Goal: Information Seeking & Learning: Learn about a topic

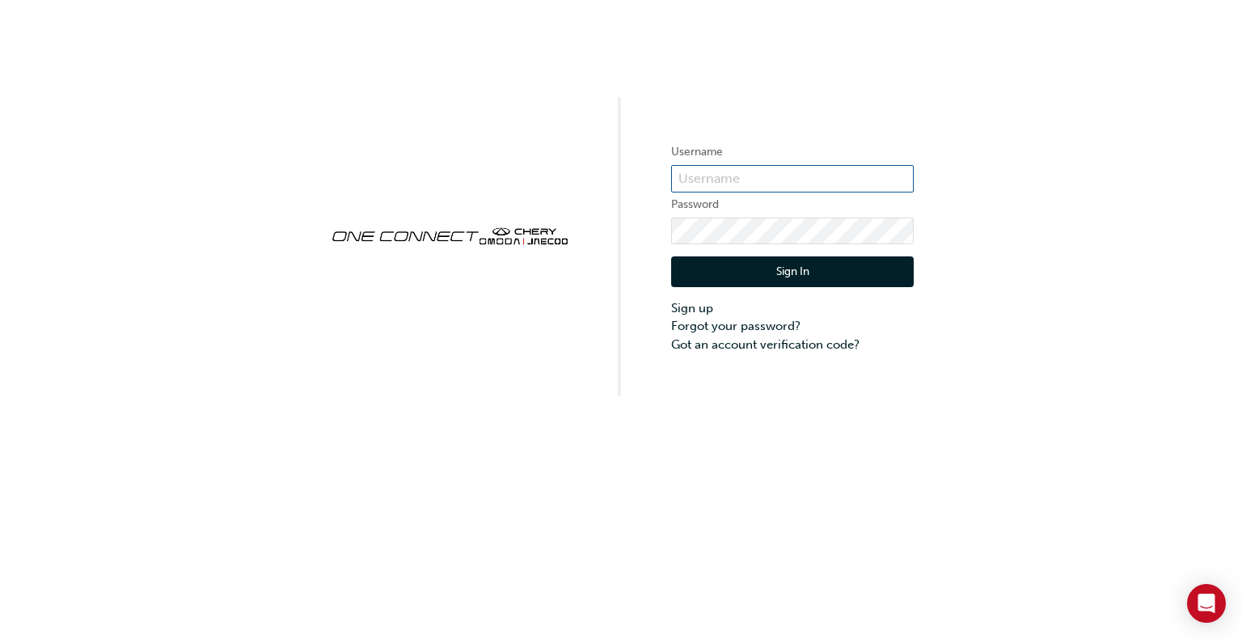
type input "CHAU0301"
click at [803, 276] on button "Sign In" at bounding box center [792, 271] width 243 height 31
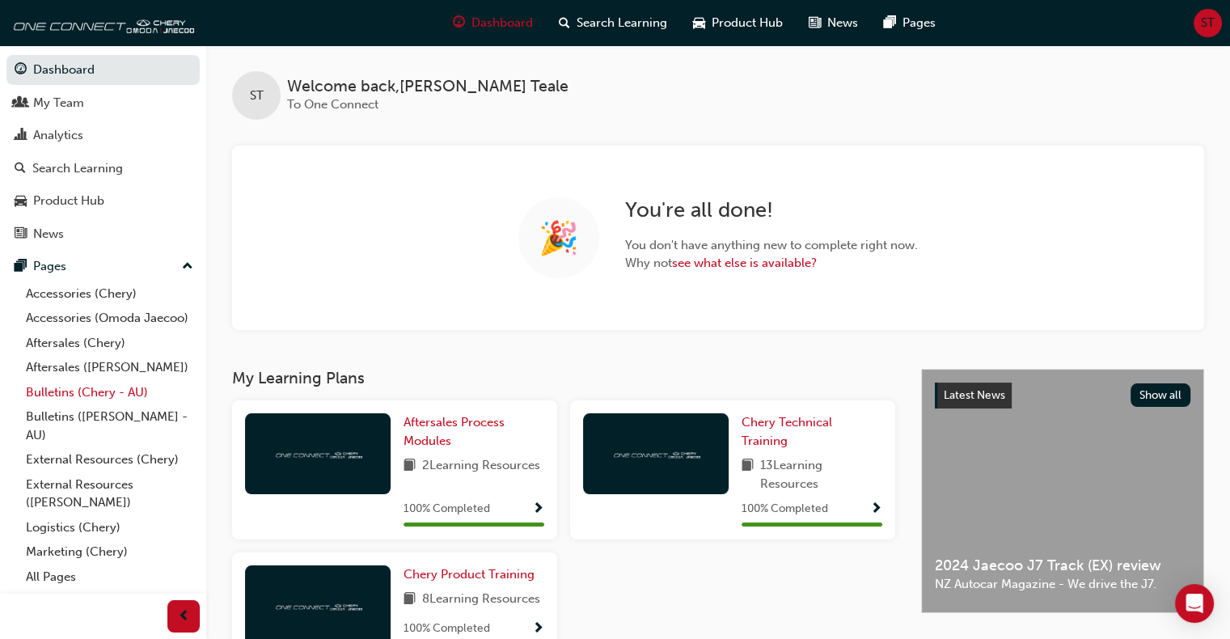
click at [71, 391] on link "Bulletins (Chery - AU)" at bounding box center [109, 392] width 180 height 25
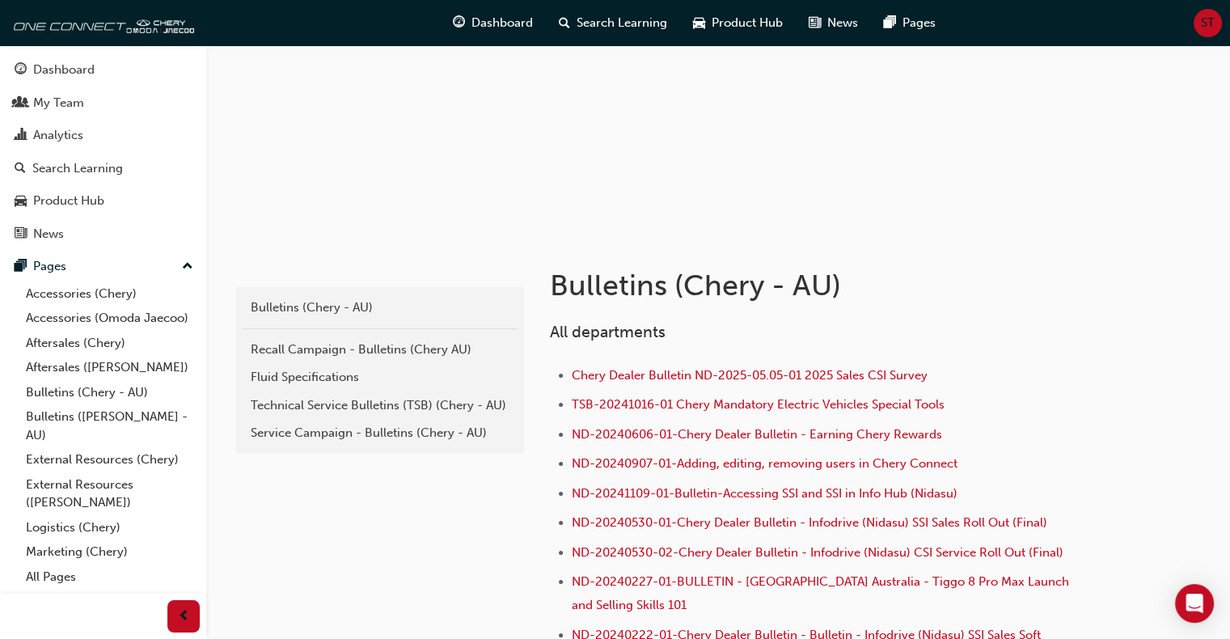
scroll to position [162, 0]
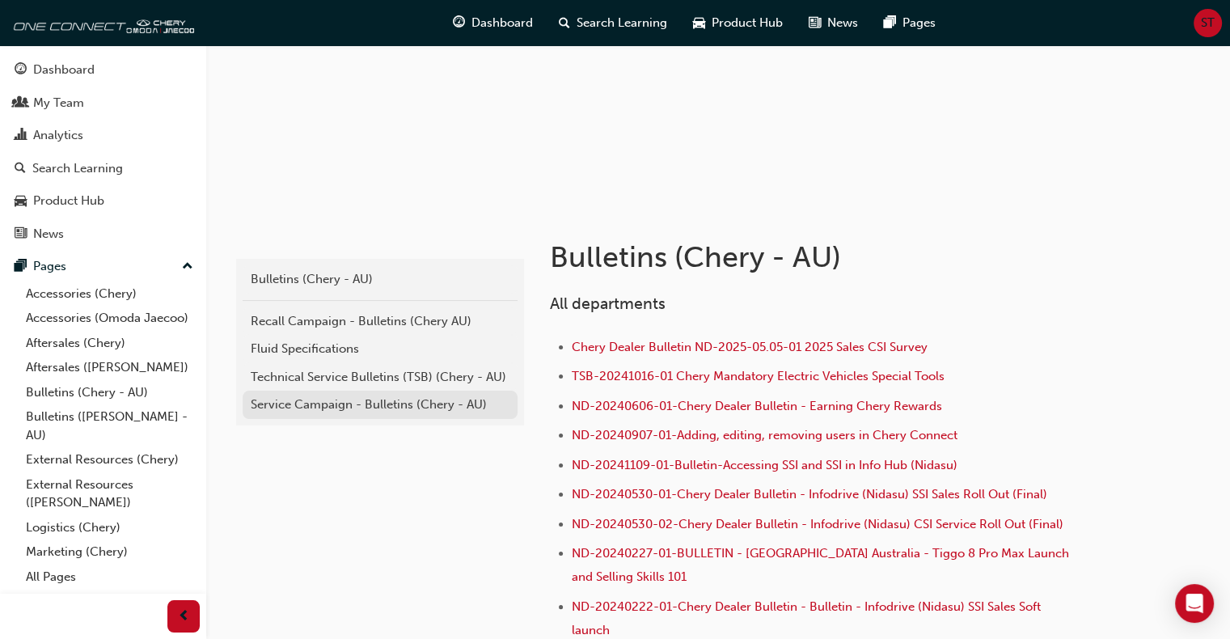
click at [302, 395] on div "Service Campaign - Bulletins (Chery - AU)" at bounding box center [380, 404] width 259 height 19
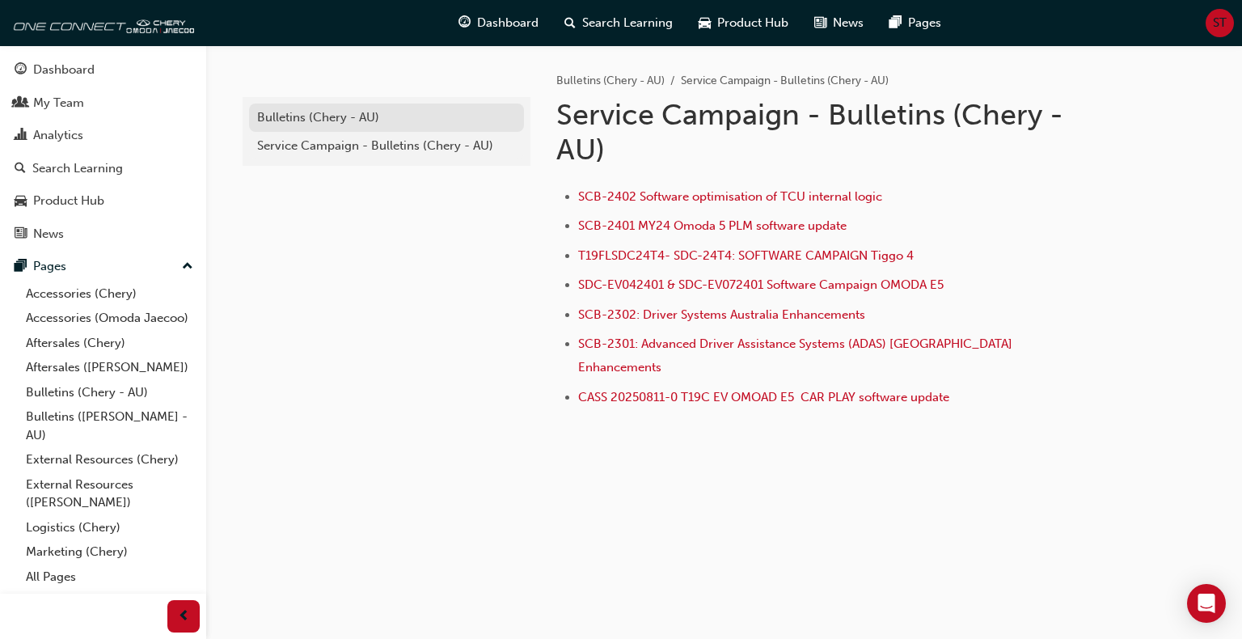
click at [300, 122] on div "Bulletins (Chery - AU)" at bounding box center [386, 117] width 259 height 19
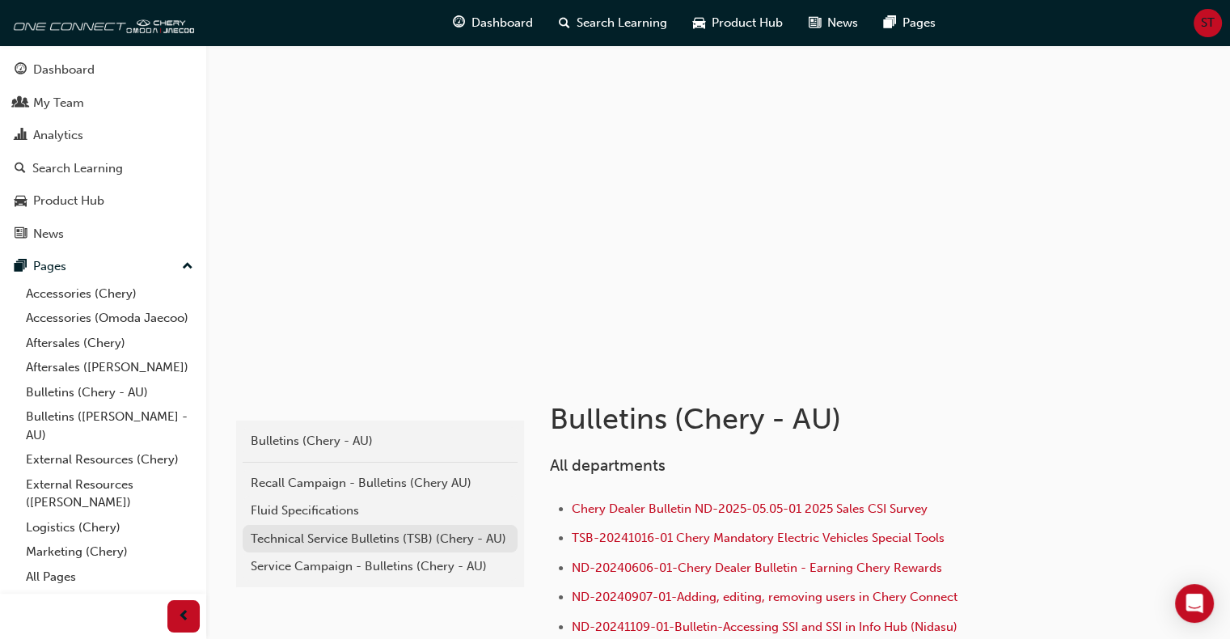
drag, startPoint x: 327, startPoint y: 542, endPoint x: 346, endPoint y: 545, distance: 19.7
click at [327, 541] on div "Technical Service Bulletins (TSB) (Chery - AU)" at bounding box center [380, 539] width 259 height 19
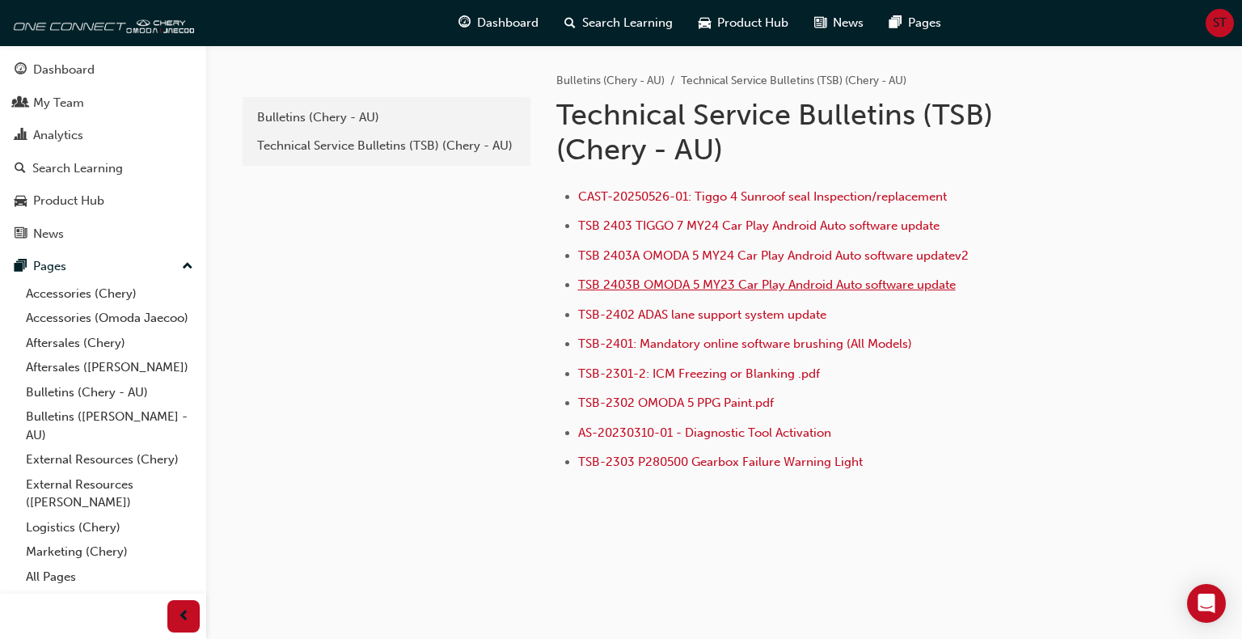
click at [665, 286] on span "TSB 2403B OMODA 5 MY23 Car Play Android Auto software update" at bounding box center [767, 284] width 378 height 15
click at [393, 149] on div "Technical Service Bulletins (TSB) (Chery - AU)" at bounding box center [386, 146] width 259 height 19
click at [346, 154] on link "Technical Service Bulletins (TSB) (Chery - AU)" at bounding box center [386, 146] width 275 height 28
click at [350, 120] on div "Bulletins (Chery - AU)" at bounding box center [386, 117] width 259 height 19
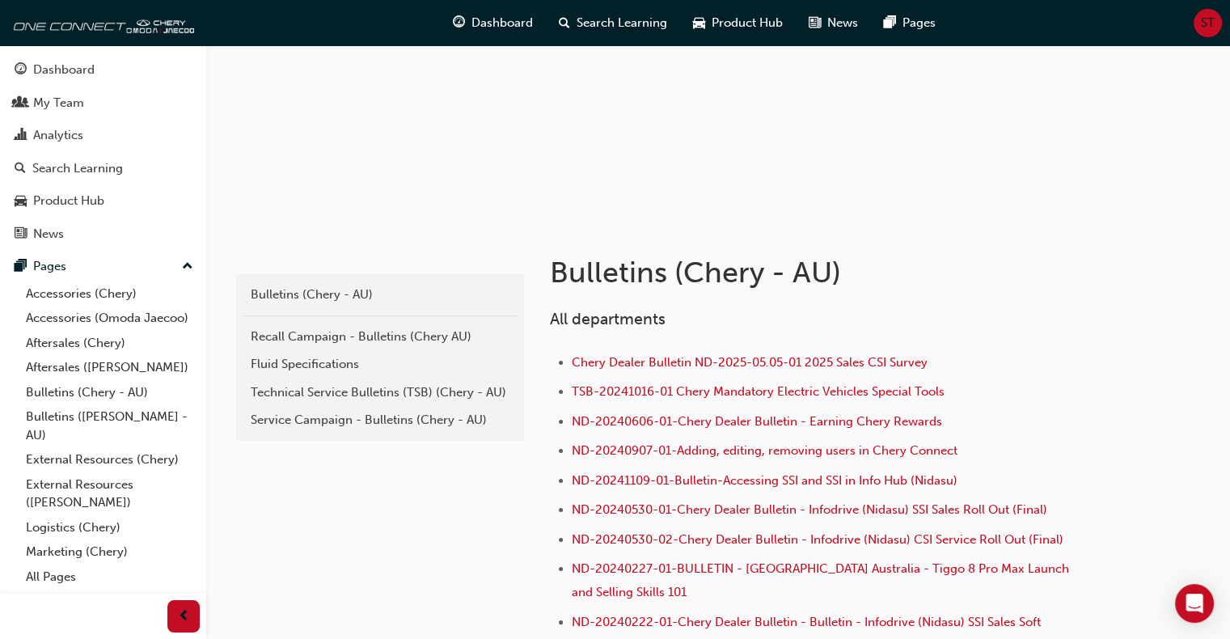
scroll to position [162, 0]
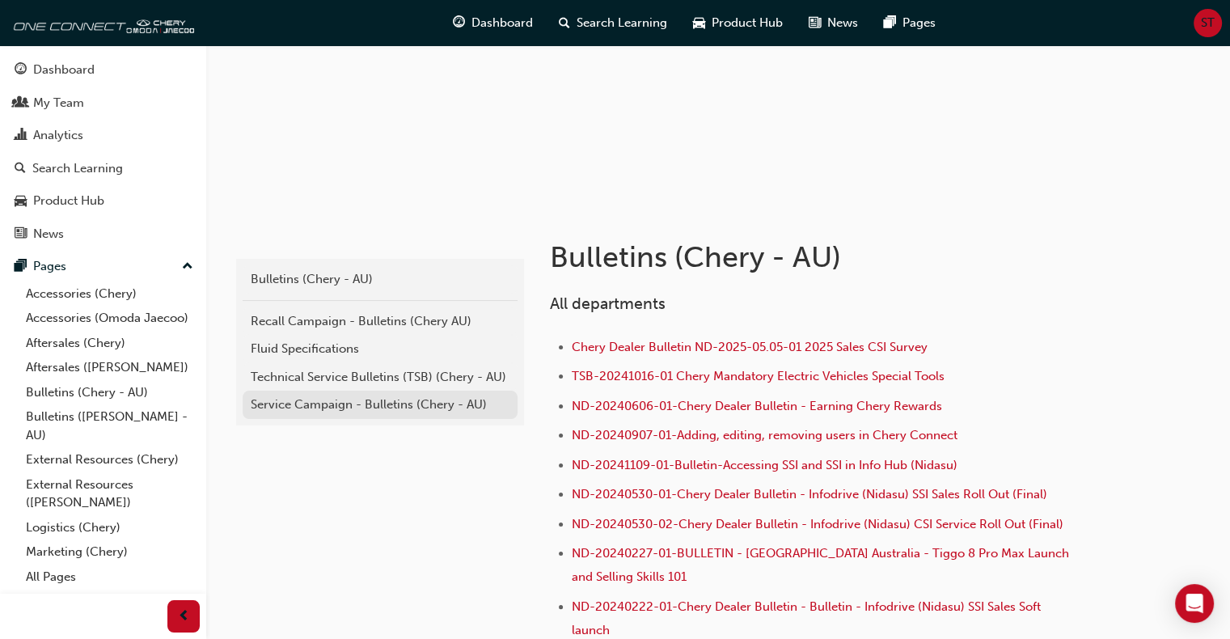
click at [357, 399] on div "Service Campaign - Bulletins (Chery - AU)" at bounding box center [380, 404] width 259 height 19
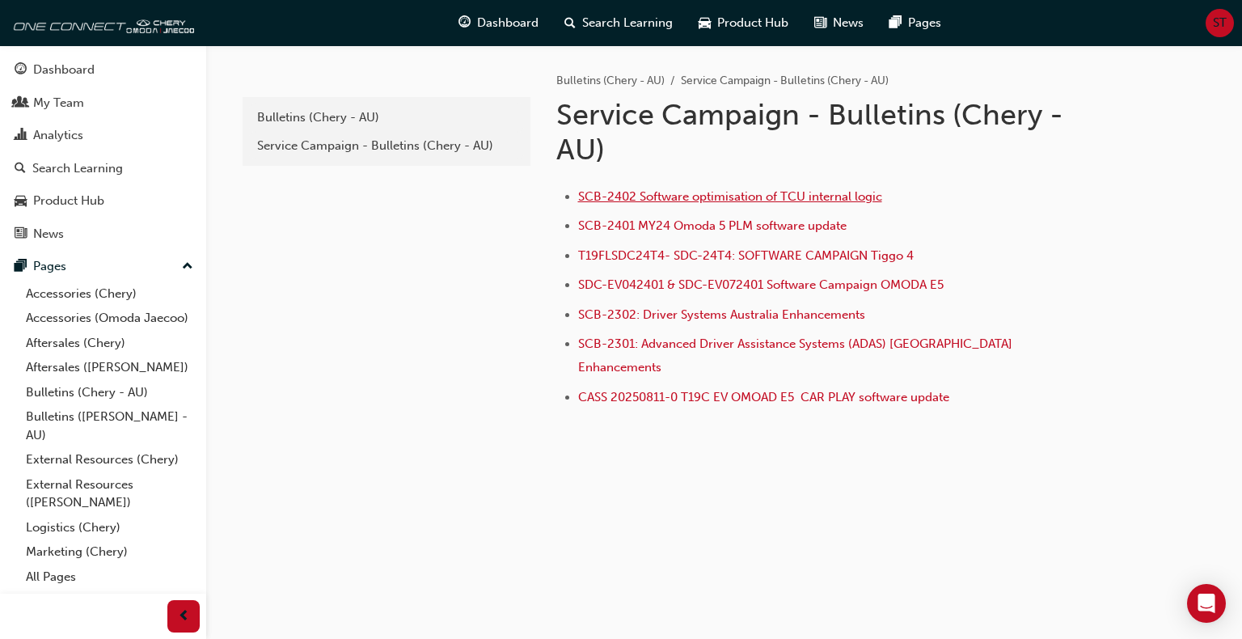
click at [705, 199] on span "SCB-2402 Software optimisation of TCU internal logic" at bounding box center [730, 196] width 304 height 15
